Goal: Task Accomplishment & Management: Manage account settings

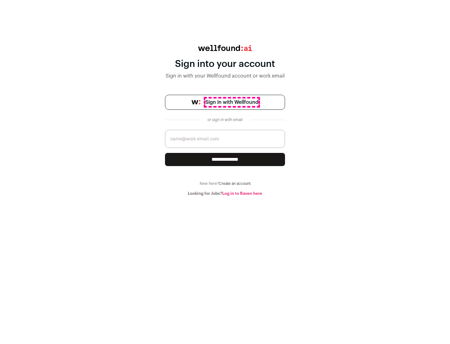
click at [231, 102] on span "Sign in with Wellfound" at bounding box center [231, 101] width 53 height 7
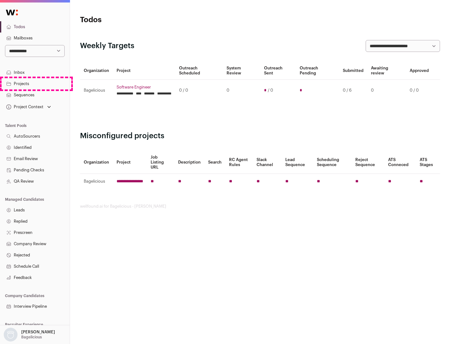
click at [35, 83] on link "Projects" at bounding box center [35, 83] width 70 height 11
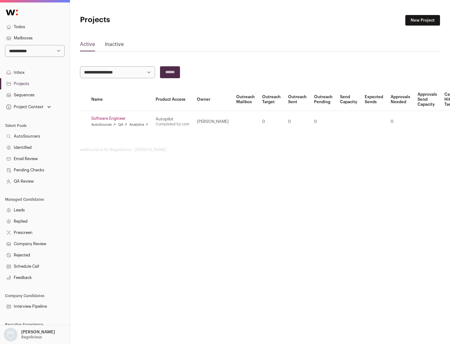
click at [122, 118] on link "Software Engineer" at bounding box center [119, 118] width 57 height 5
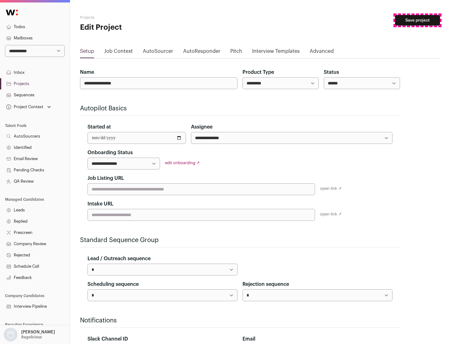
click at [417, 20] on button "Save project" at bounding box center [417, 20] width 45 height 11
